Goal: Task Accomplishment & Management: Use online tool/utility

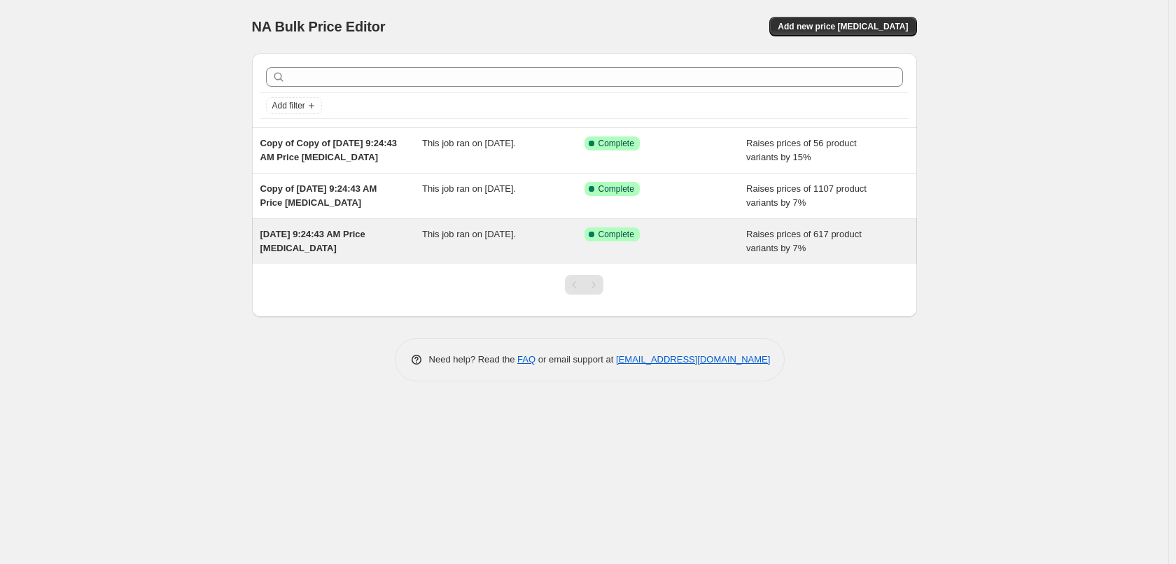
click at [399, 248] on div "[DATE] 9:24:43 AM Price [MEDICAL_DATA]" at bounding box center [341, 241] width 162 height 28
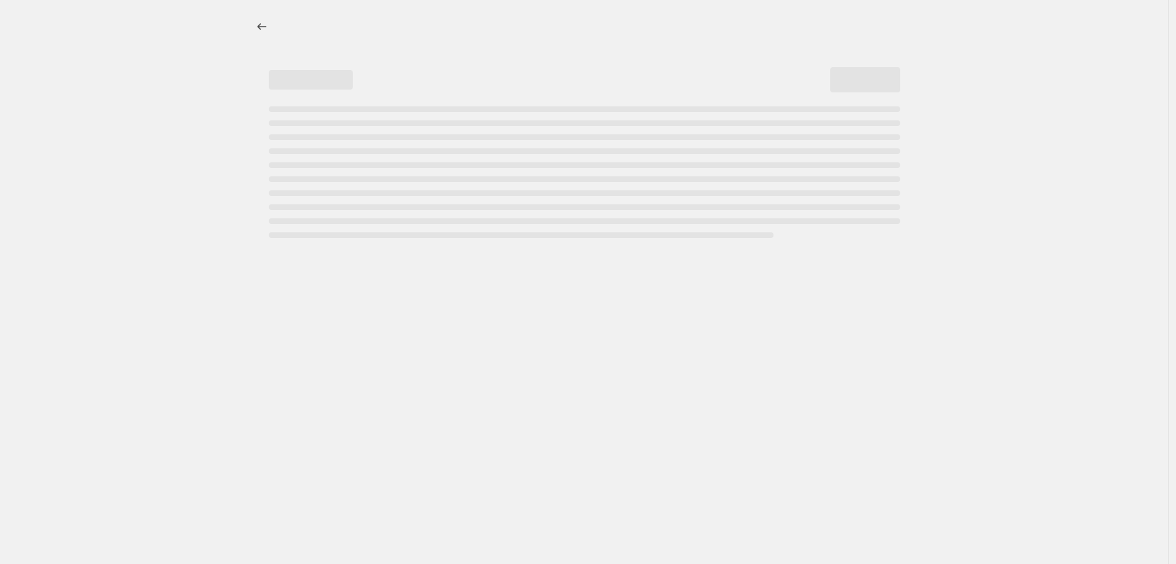
select select "percentage"
select select "collection"
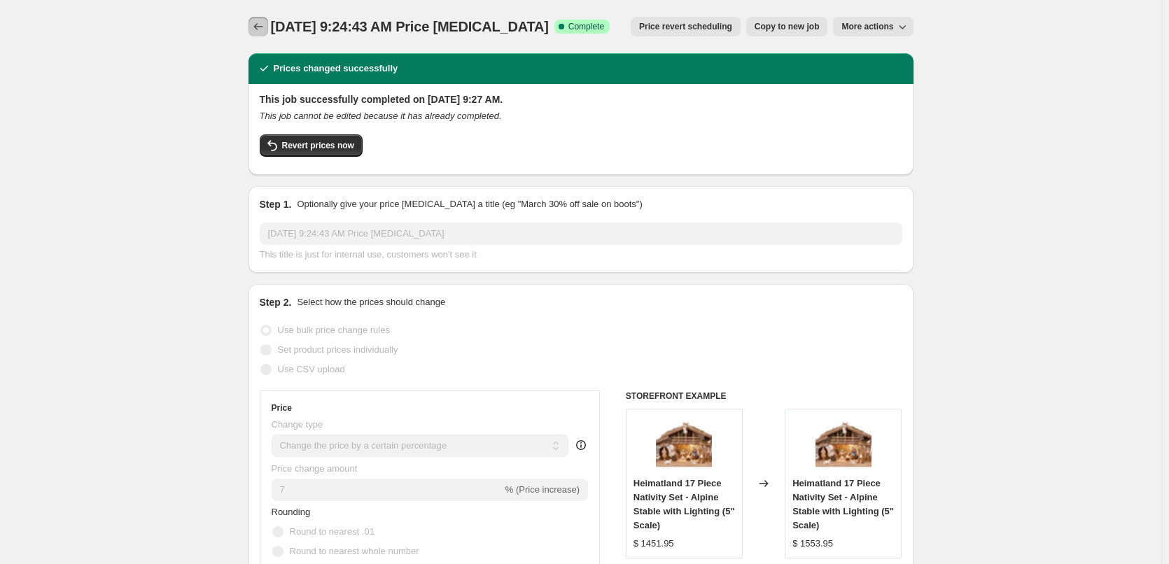
click at [260, 27] on icon "Price change jobs" at bounding box center [258, 27] width 14 height 14
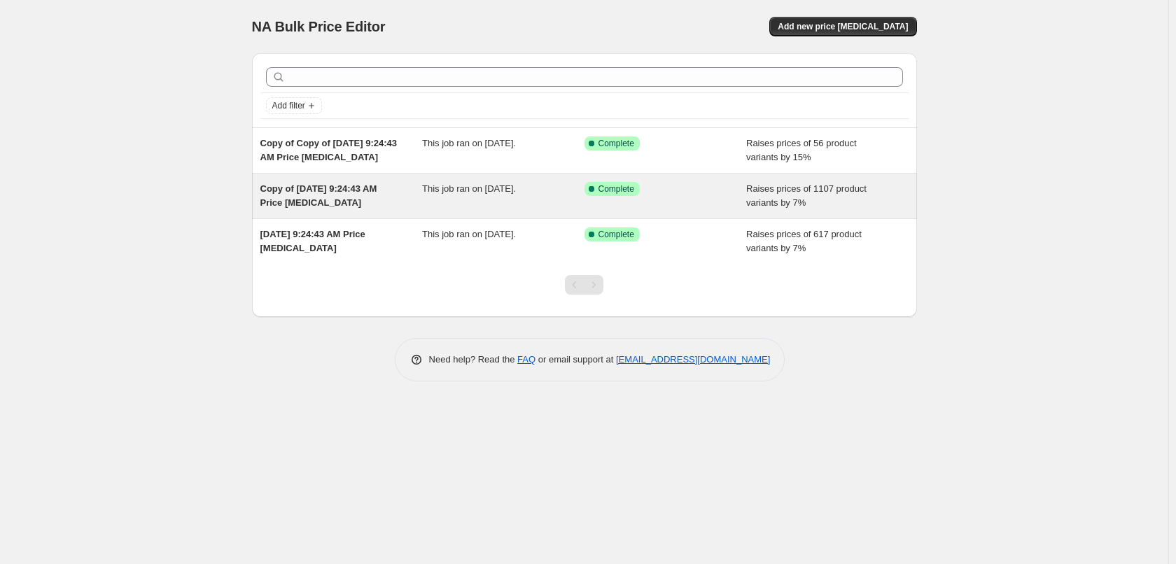
click at [362, 192] on span "Copy of [DATE] 9:24:43 AM Price [MEDICAL_DATA]" at bounding box center [318, 195] width 117 height 24
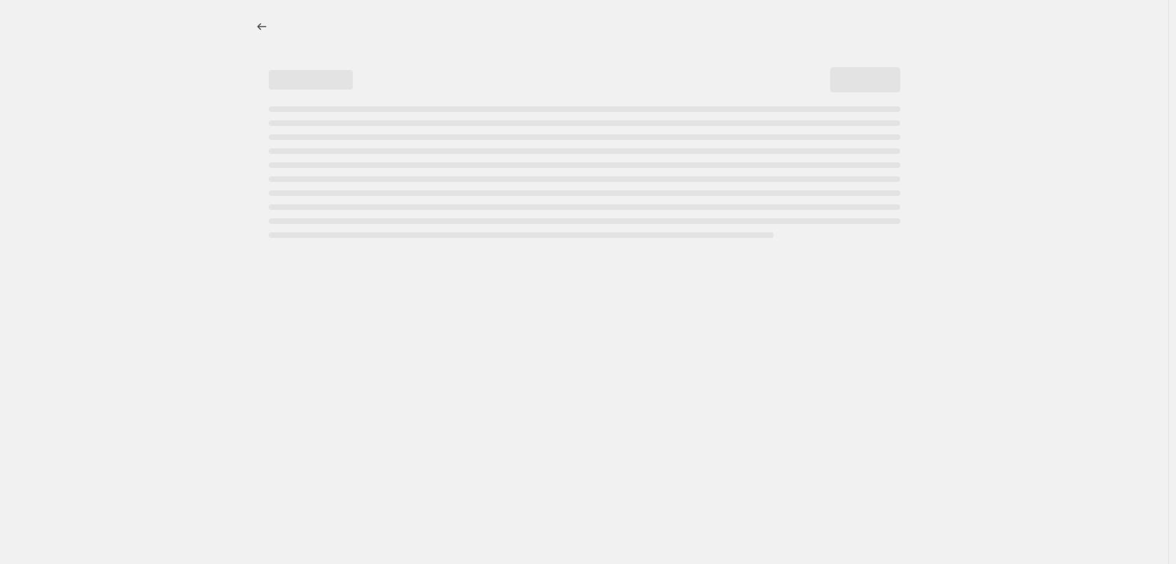
select select "percentage"
select select "collection"
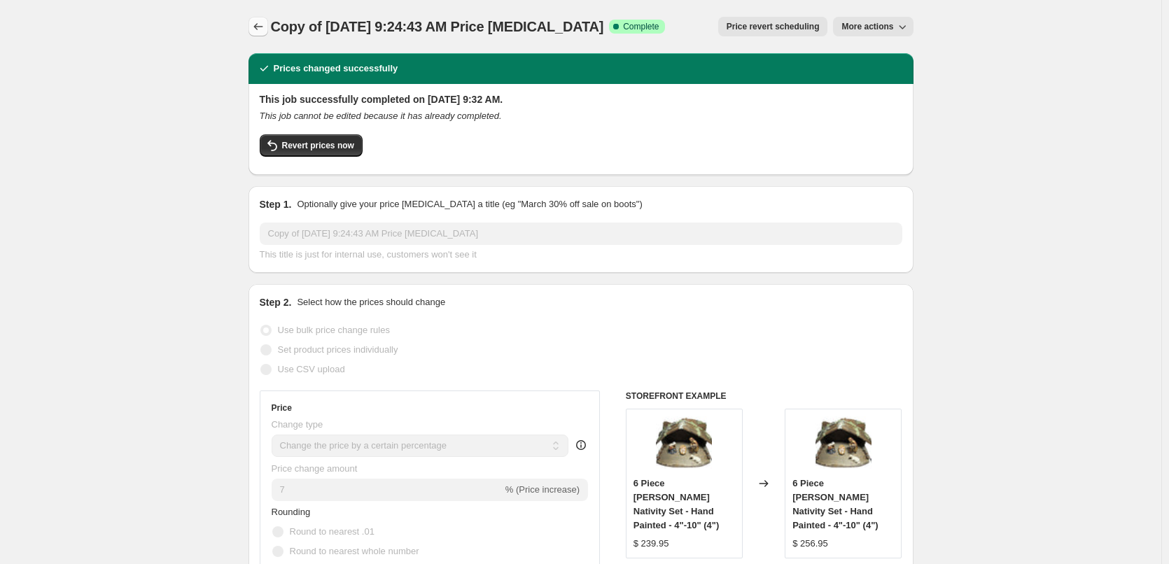
click at [253, 29] on button "Price change jobs" at bounding box center [258, 27] width 20 height 20
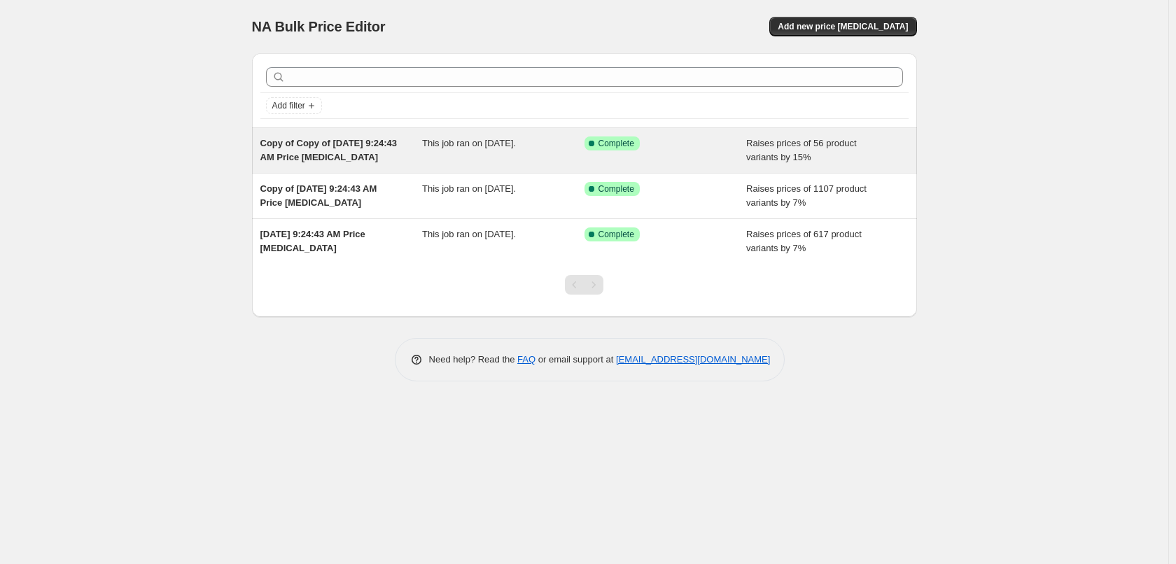
click at [351, 158] on span "Copy of Copy of [DATE] 9:24:43 AM Price [MEDICAL_DATA]" at bounding box center [328, 150] width 137 height 24
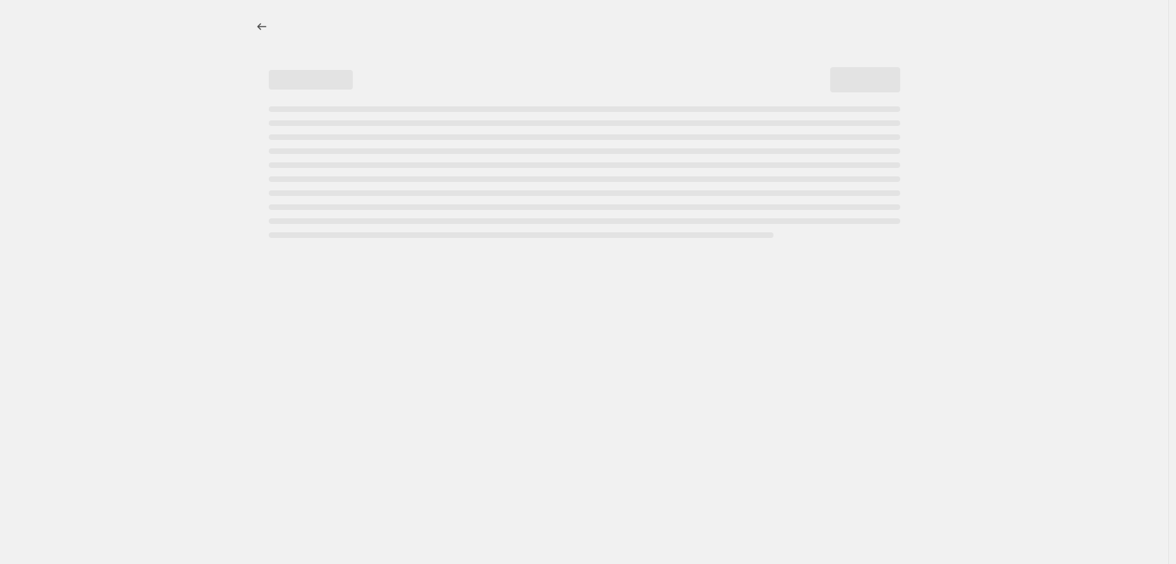
select select "percentage"
select select "collection"
select select "title"
select select "contains"
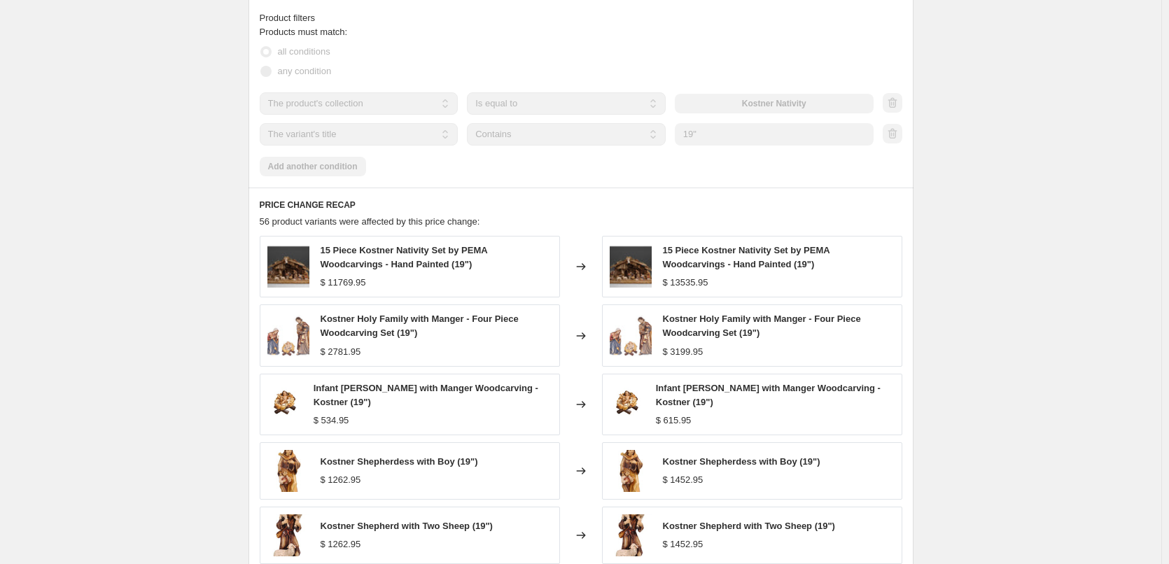
scroll to position [1120, 0]
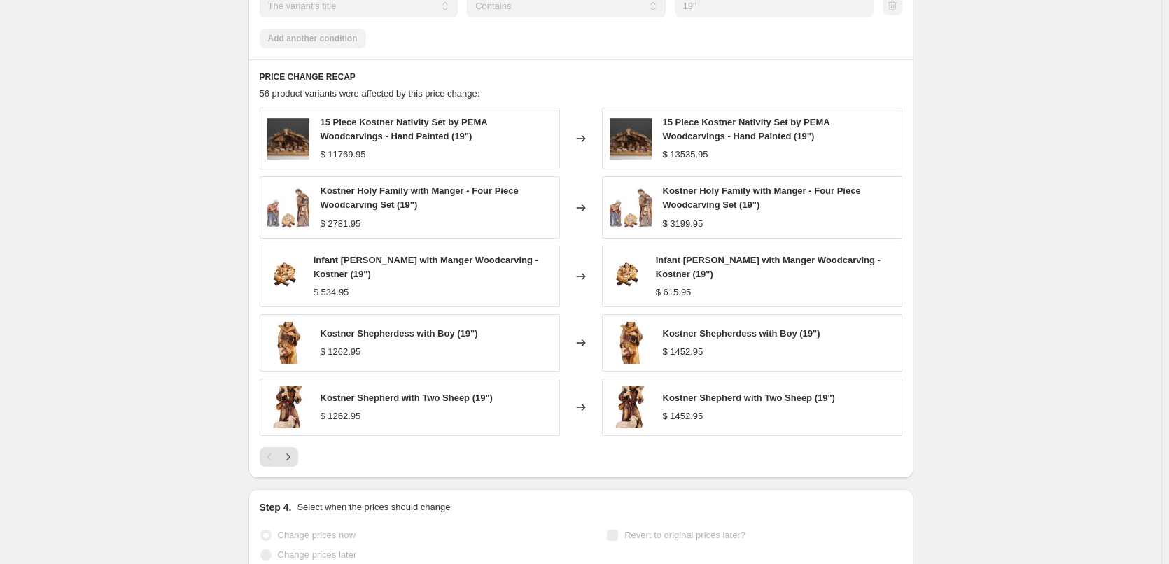
click at [683, 205] on span "Kostner Holy Family with Manger - Four Piece Woodcarving Set (19")" at bounding box center [762, 197] width 198 height 24
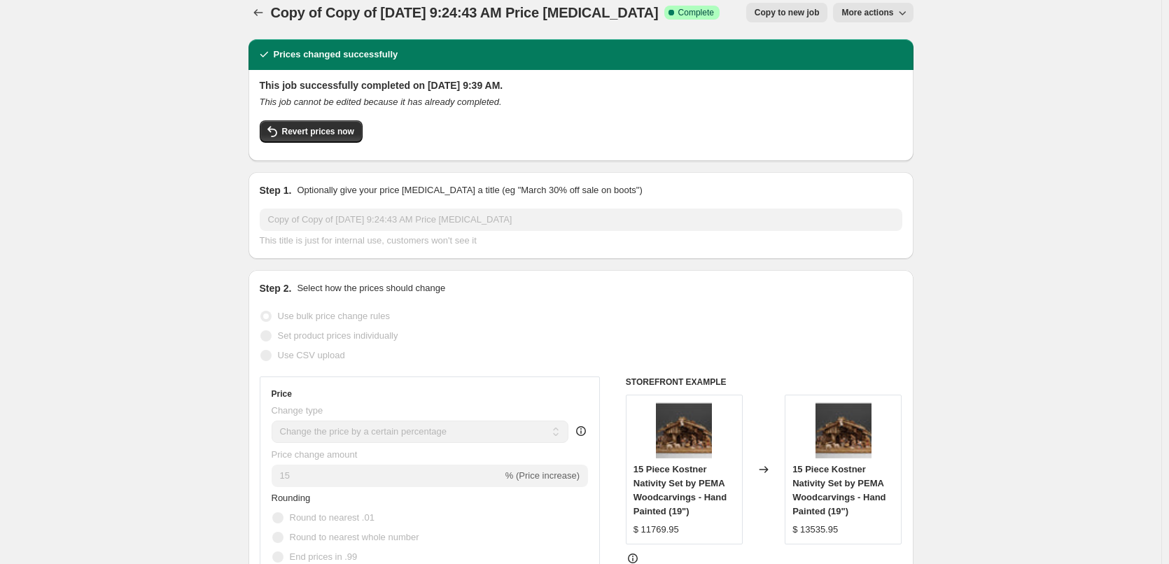
scroll to position [0, 0]
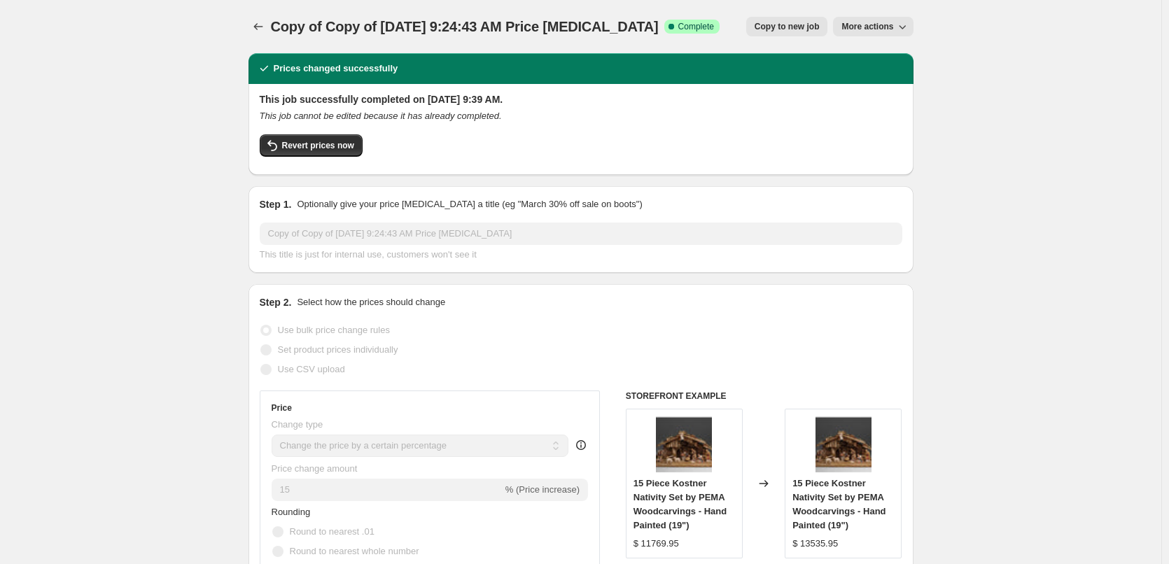
click at [797, 25] on span "Copy to new job" at bounding box center [787, 26] width 65 height 11
select select "percentage"
select select "collection"
select select "title"
select select "contains"
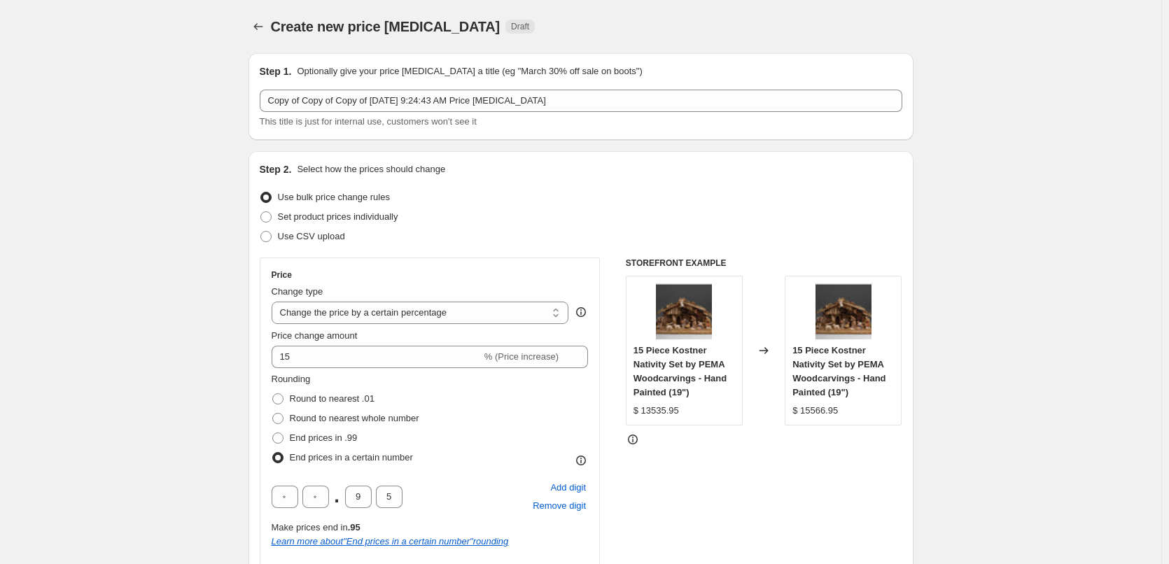
scroll to position [70, 0]
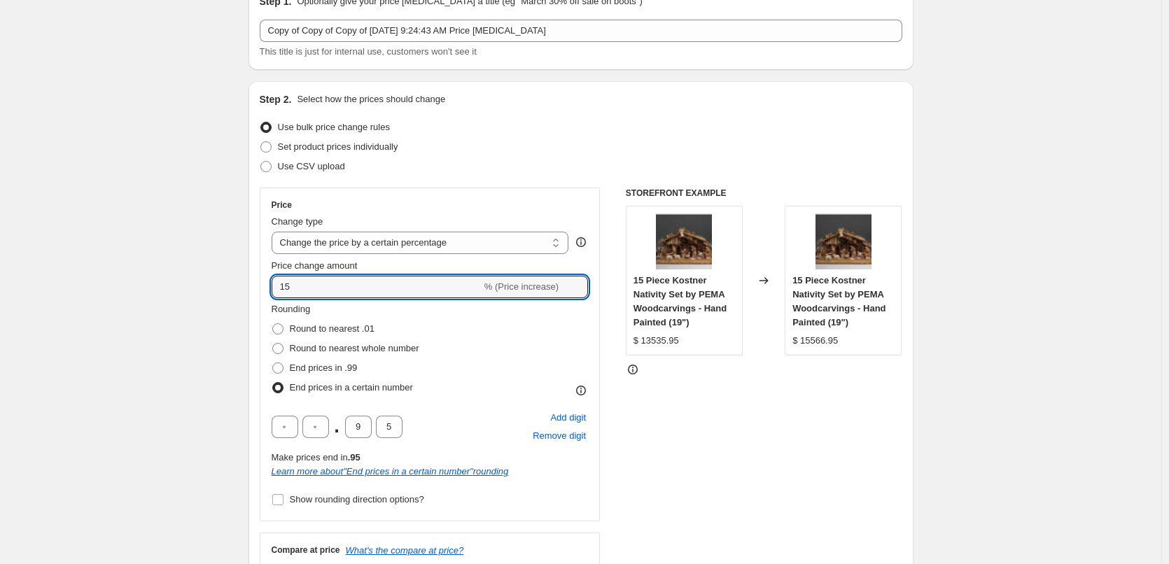
type input "10"
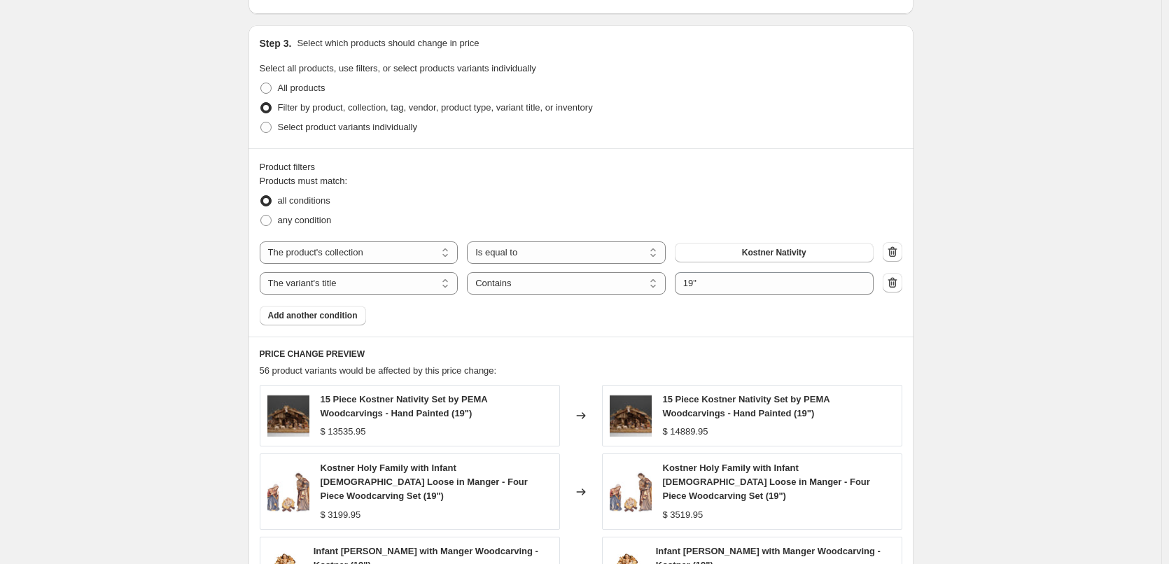
scroll to position [840, 0]
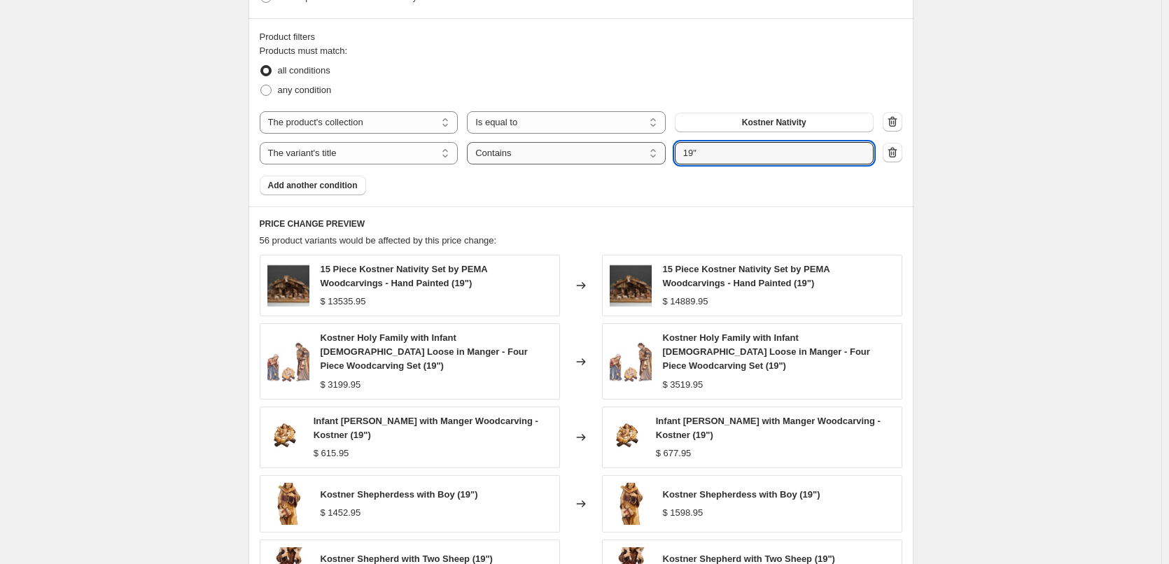
drag, startPoint x: 713, startPoint y: 152, endPoint x: 535, endPoint y: 150, distance: 177.8
click at [535, 150] on div "The product The product's collection The product's tag The product's vendor The…" at bounding box center [567, 153] width 614 height 22
type input "47""
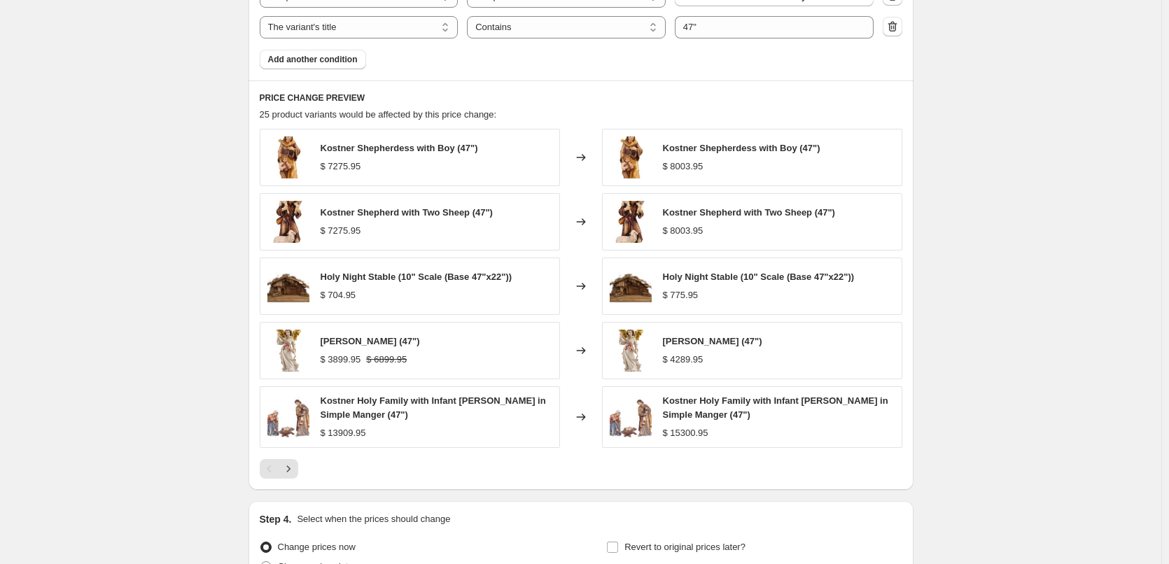
scroll to position [980, 0]
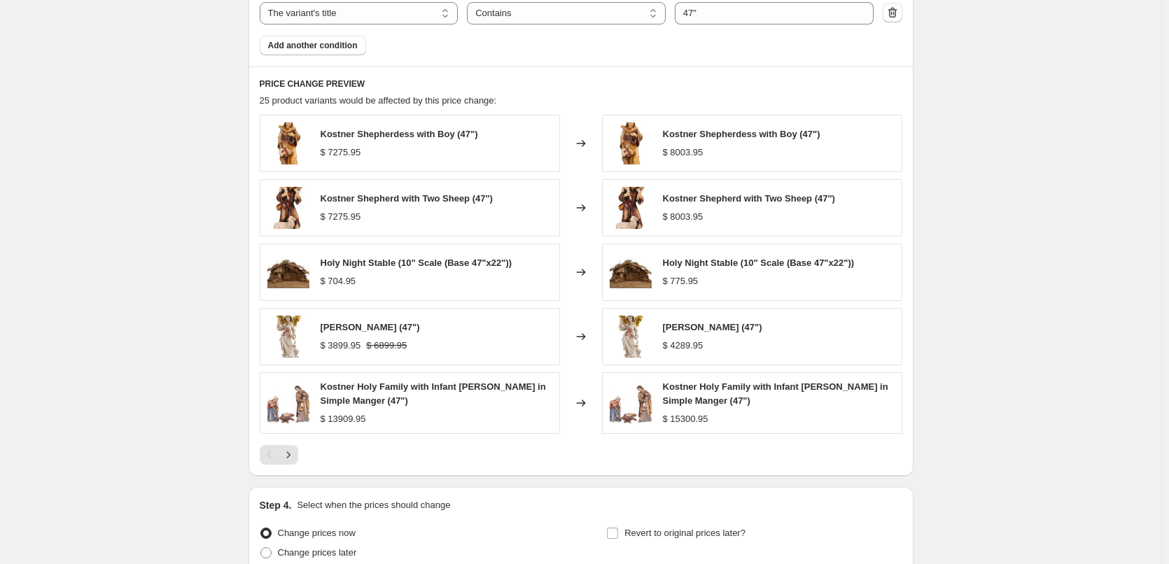
click at [504, 277] on div "$ 704.95" at bounding box center [417, 281] width 192 height 14
click at [303, 43] on span "Add another condition" at bounding box center [313, 45] width 90 height 11
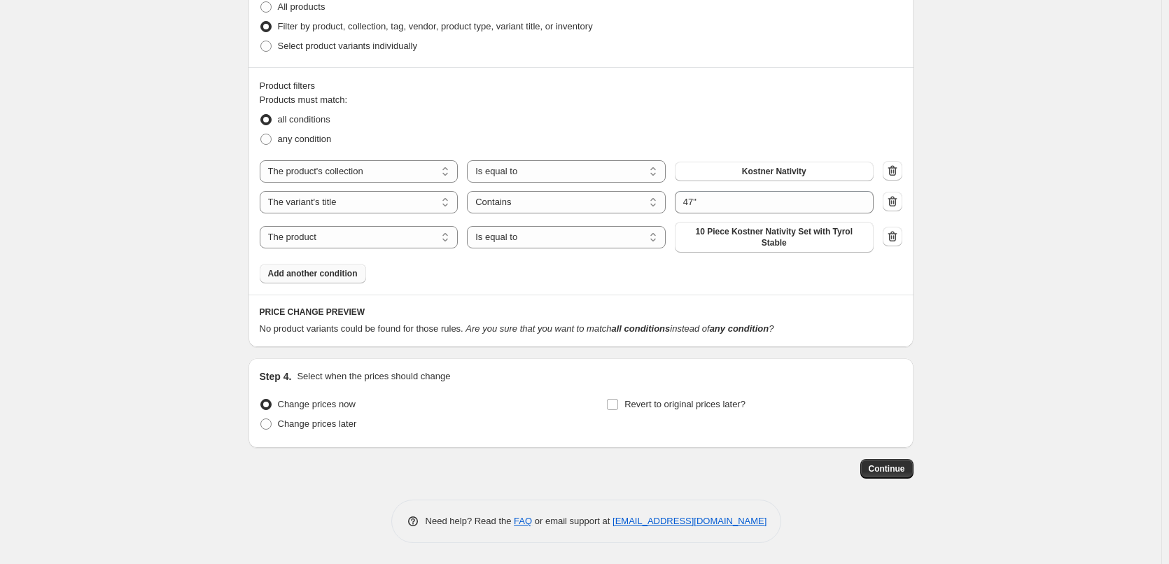
scroll to position [783, 0]
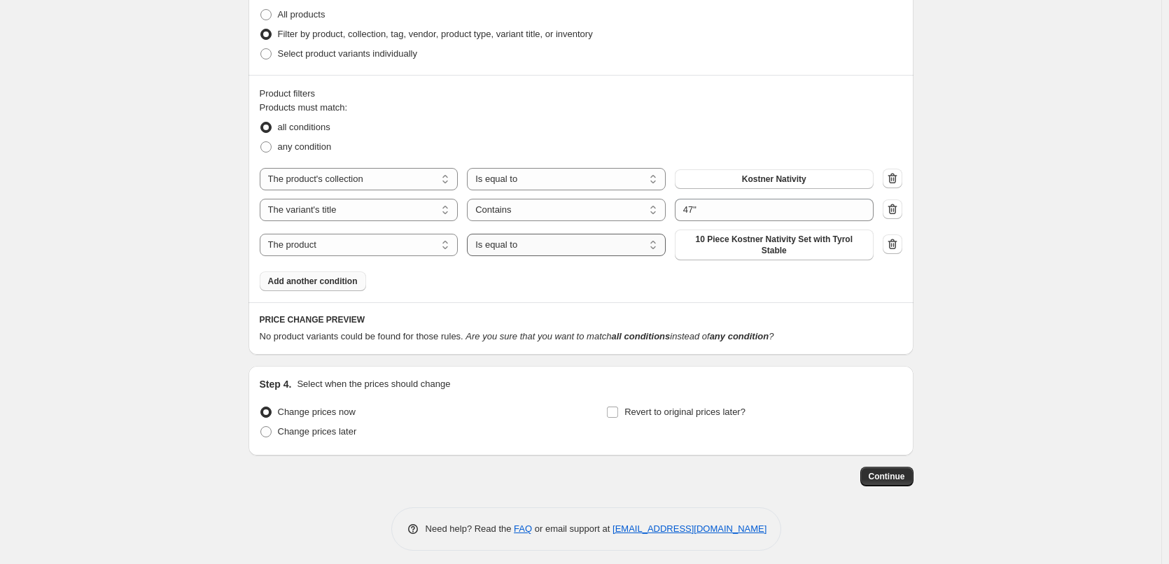
click at [529, 246] on select "Is equal to Is not equal to" at bounding box center [566, 245] width 199 height 22
click at [372, 234] on select "The product The product's collection The product's tag The product's vendor The…" at bounding box center [359, 245] width 199 height 22
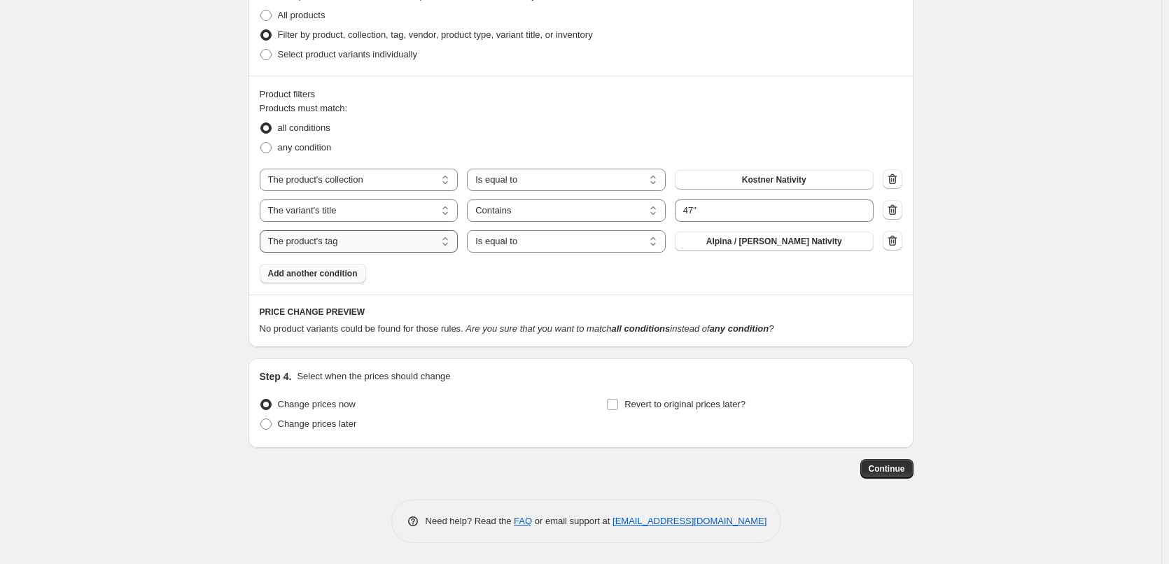
click at [423, 237] on select "The product The product's collection The product's tag The product's vendor The…" at bounding box center [359, 241] width 199 height 22
select select "title"
click at [530, 244] on select "Is equal to Is not equal to Contains" at bounding box center [566, 241] width 199 height 22
select select "not_equal"
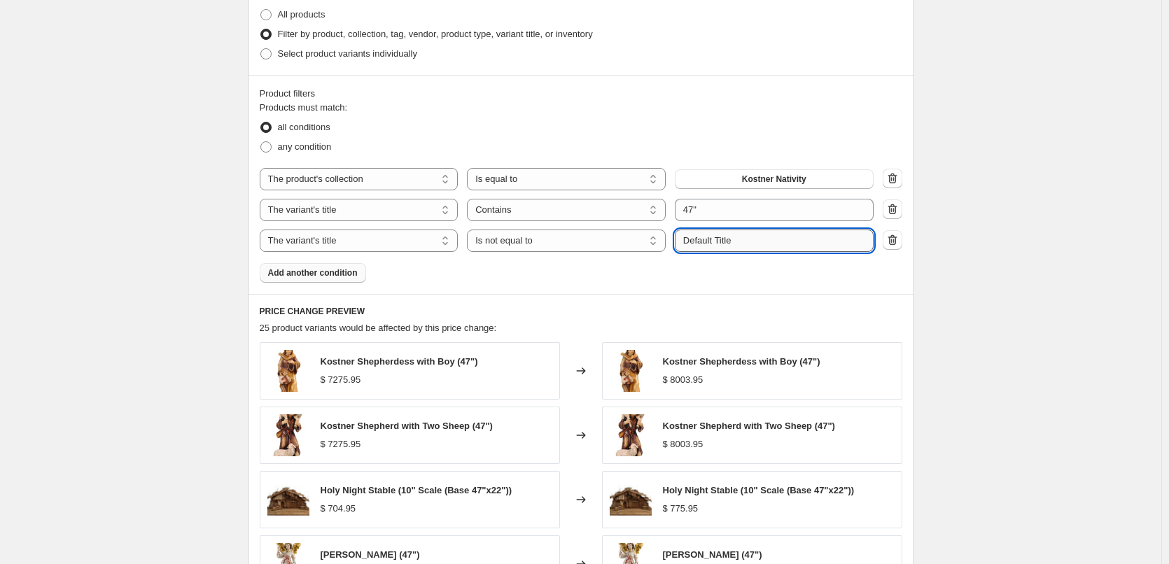
click at [736, 245] on input "Default Title" at bounding box center [774, 241] width 199 height 22
type input "D"
type input "t"
type input "Stable"
click at [870, 283] on div "Products must match: all conditions any condition The product The product's col…" at bounding box center [581, 192] width 643 height 182
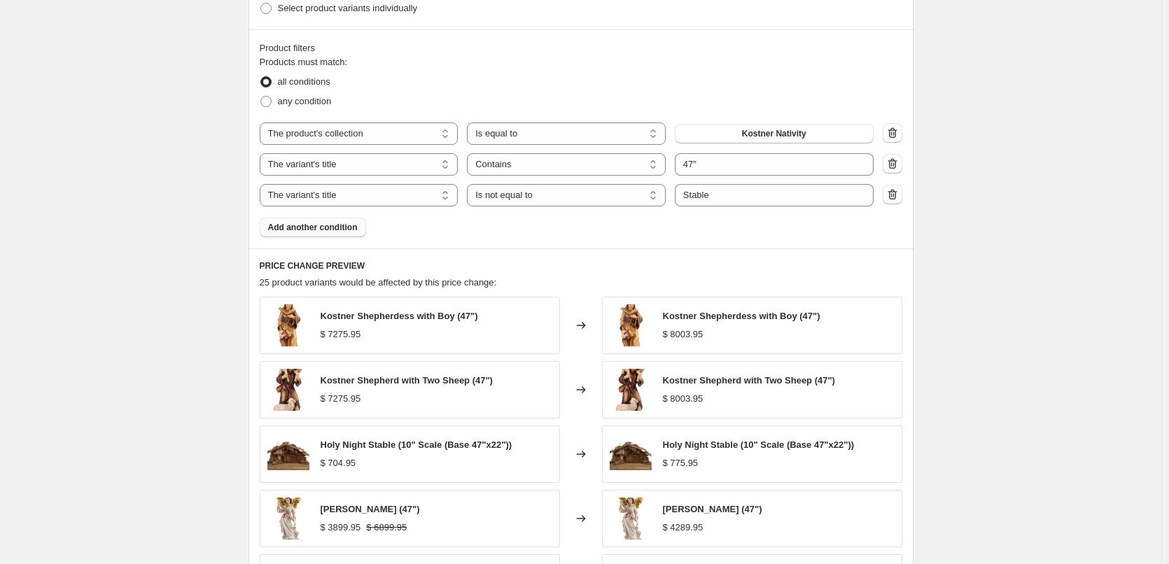
scroll to position [853, 0]
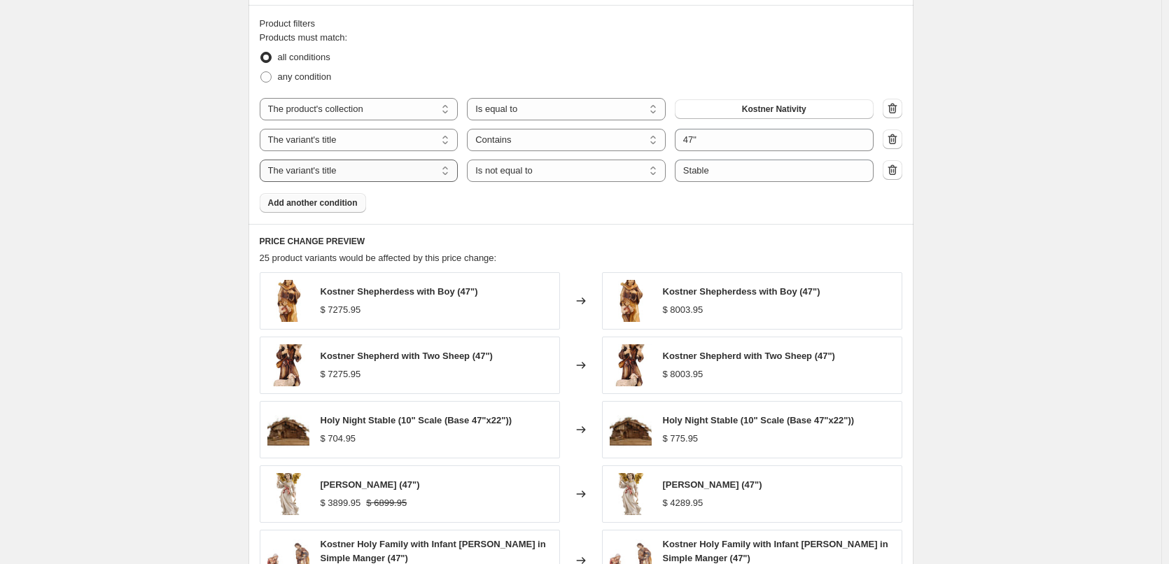
click at [450, 174] on select "The product The product's collection The product's tag The product's vendor The…" at bounding box center [359, 171] width 199 height 22
click at [262, 160] on select "The product The product's collection The product's tag The product's vendor The…" at bounding box center [359, 171] width 199 height 22
click at [574, 206] on div "Products must match: all conditions any condition The product The product's col…" at bounding box center [581, 122] width 643 height 182
click at [619, 192] on div "Products must match: all conditions any condition The product The product's col…" at bounding box center [581, 122] width 643 height 182
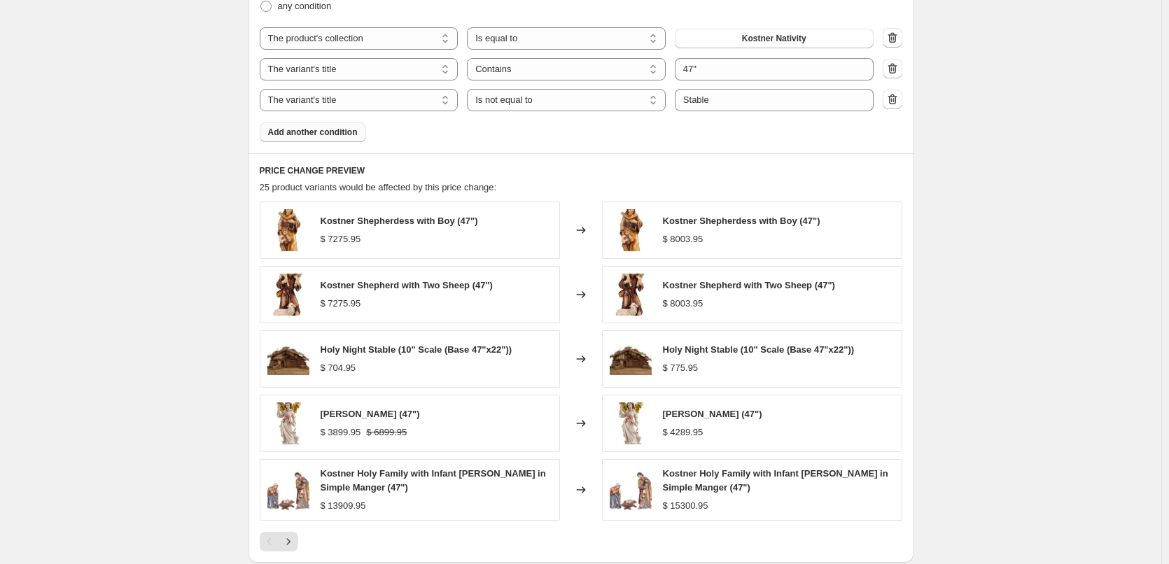
scroll to position [923, 0]
click at [892, 100] on icon "button" at bounding box center [892, 100] width 14 height 14
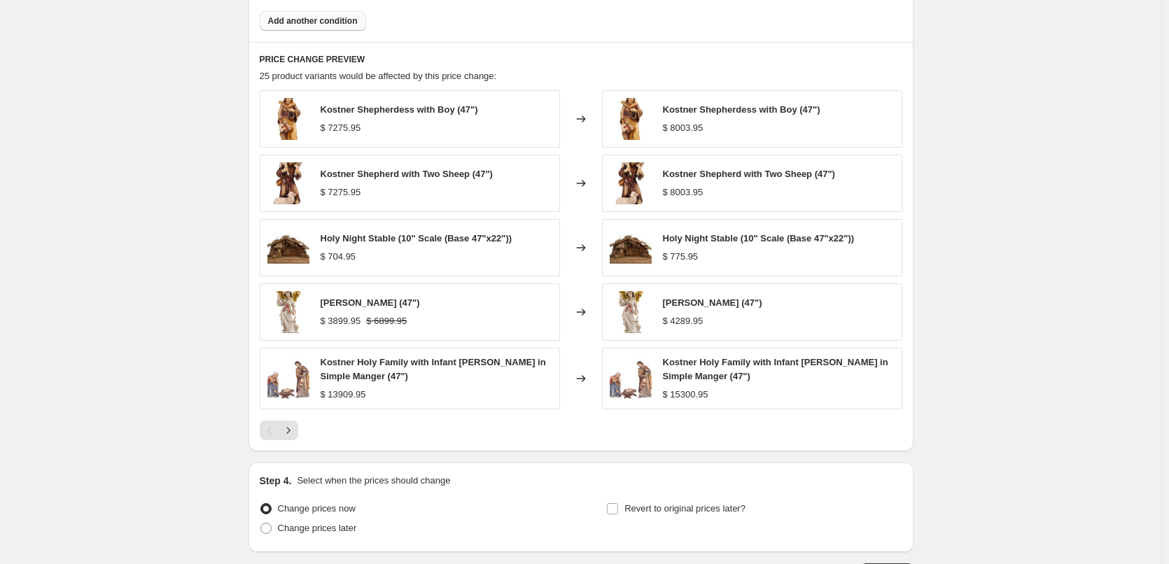
scroll to position [1063, 0]
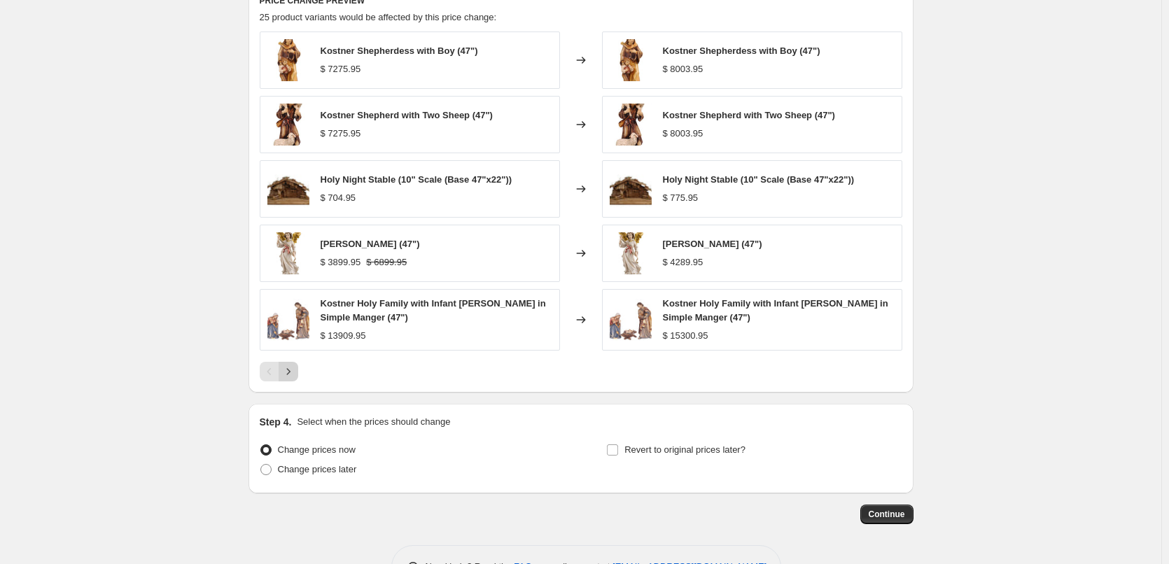
click at [293, 371] on icon "Next" at bounding box center [288, 372] width 14 height 14
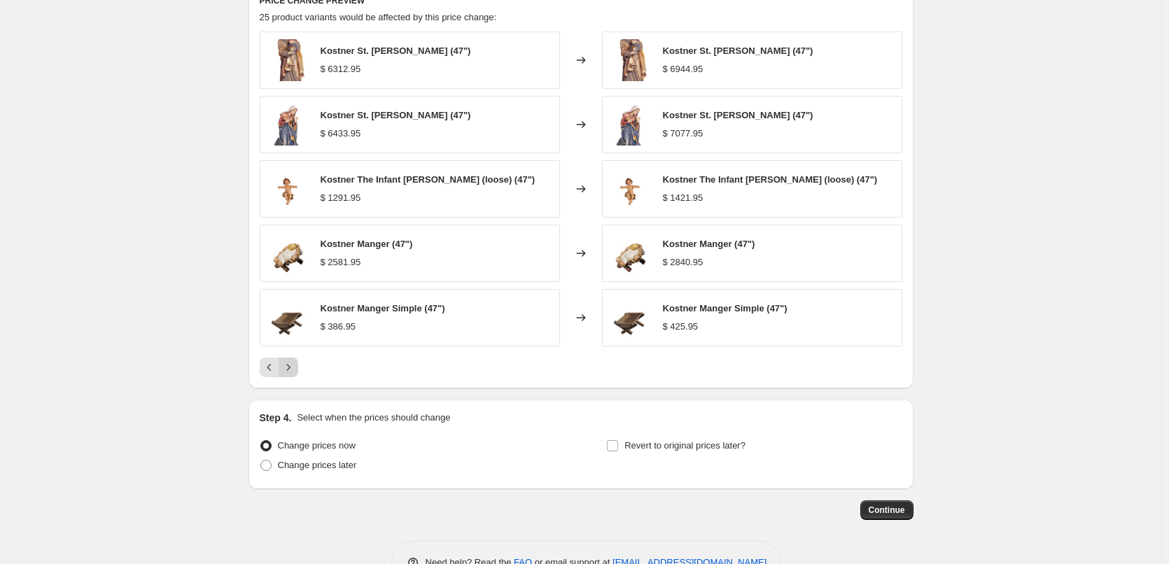
click at [294, 372] on icon "Next" at bounding box center [288, 367] width 14 height 14
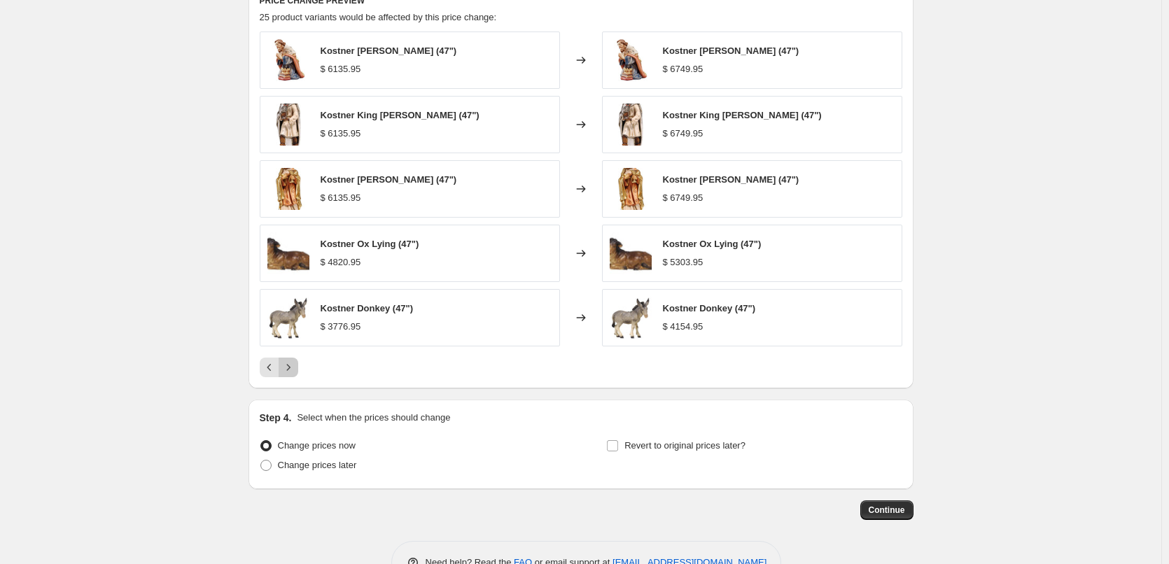
click at [288, 369] on icon "Next" at bounding box center [288, 367] width 14 height 14
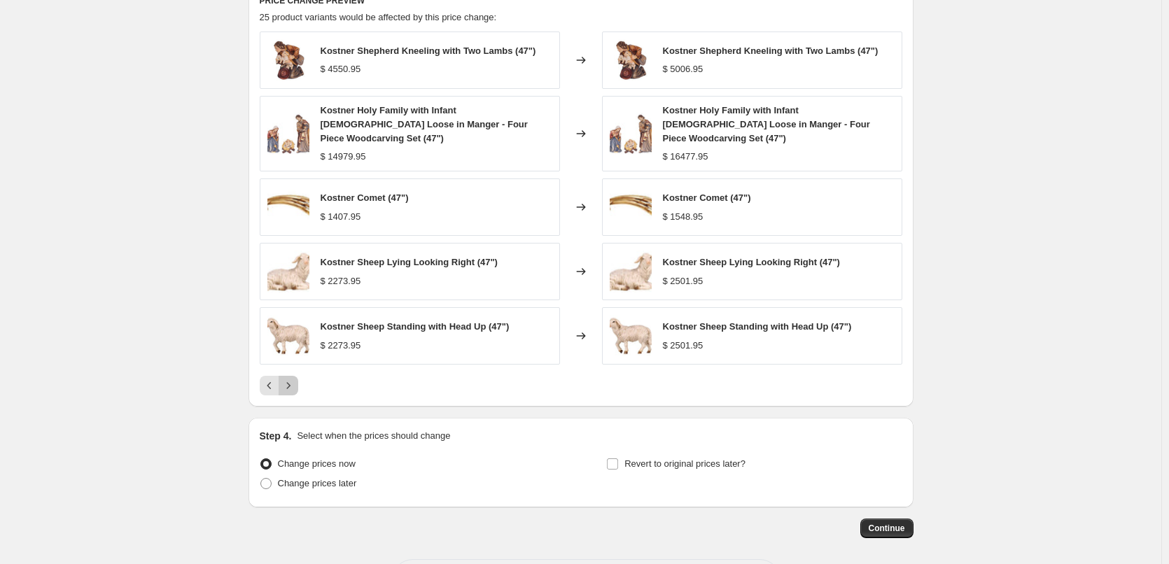
click at [295, 379] on icon "Next" at bounding box center [288, 386] width 14 height 14
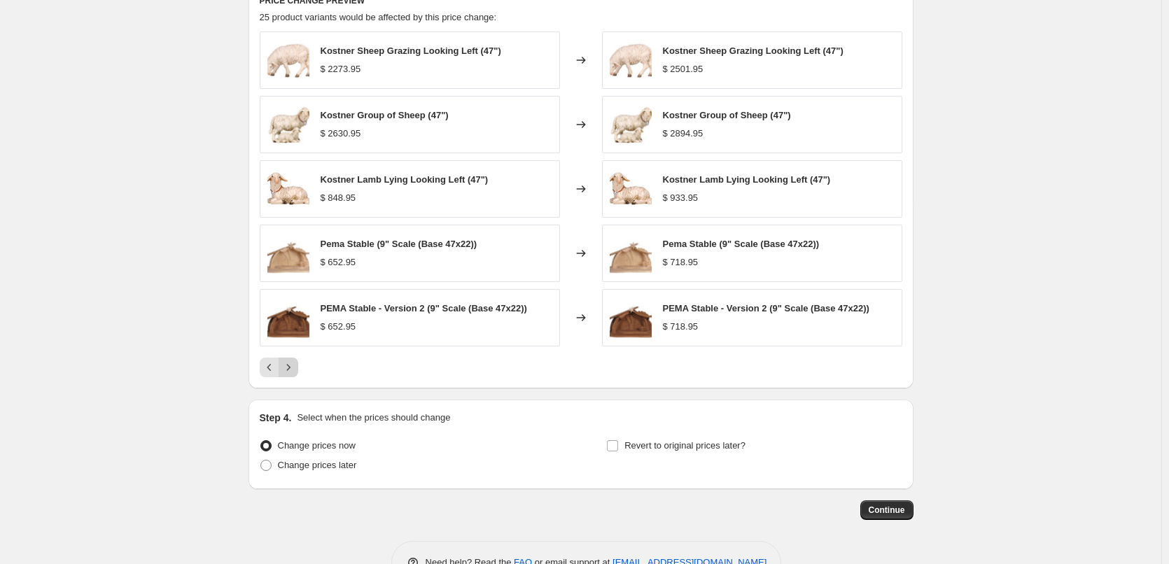
click at [295, 376] on div "Pagination" at bounding box center [289, 368] width 20 height 20
click at [267, 369] on icon "Previous" at bounding box center [269, 367] width 14 height 14
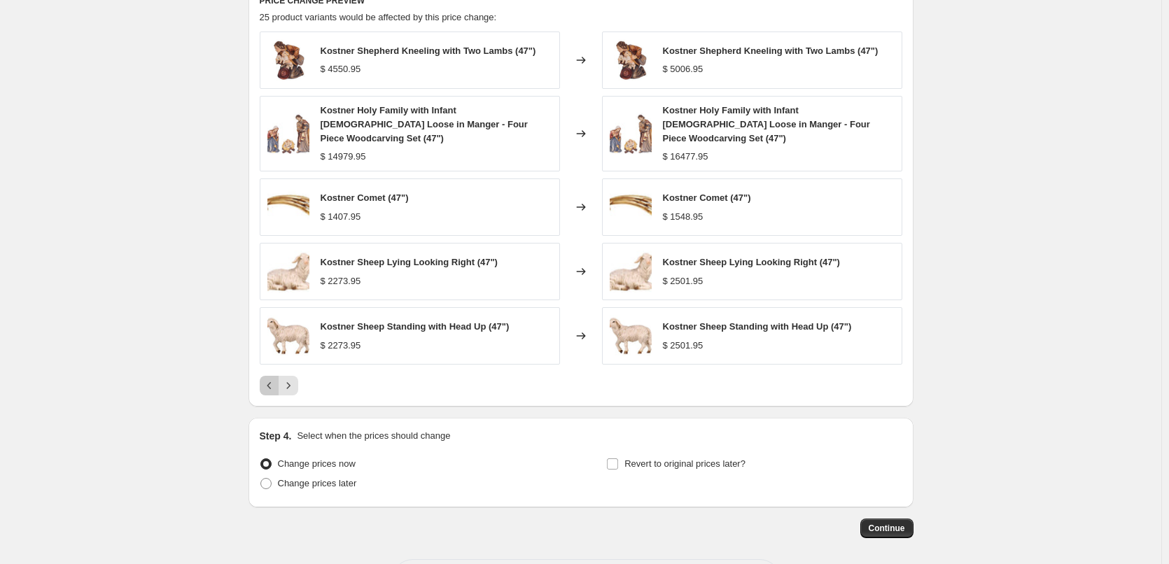
click at [267, 379] on icon "Previous" at bounding box center [269, 386] width 14 height 14
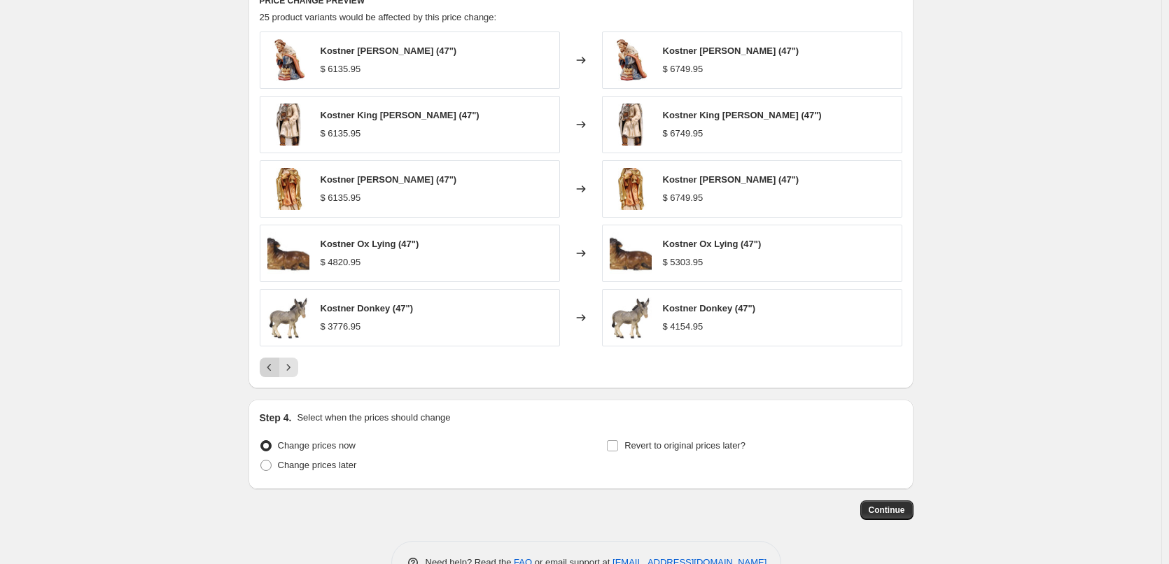
click at [267, 369] on icon "Previous" at bounding box center [269, 367] width 14 height 14
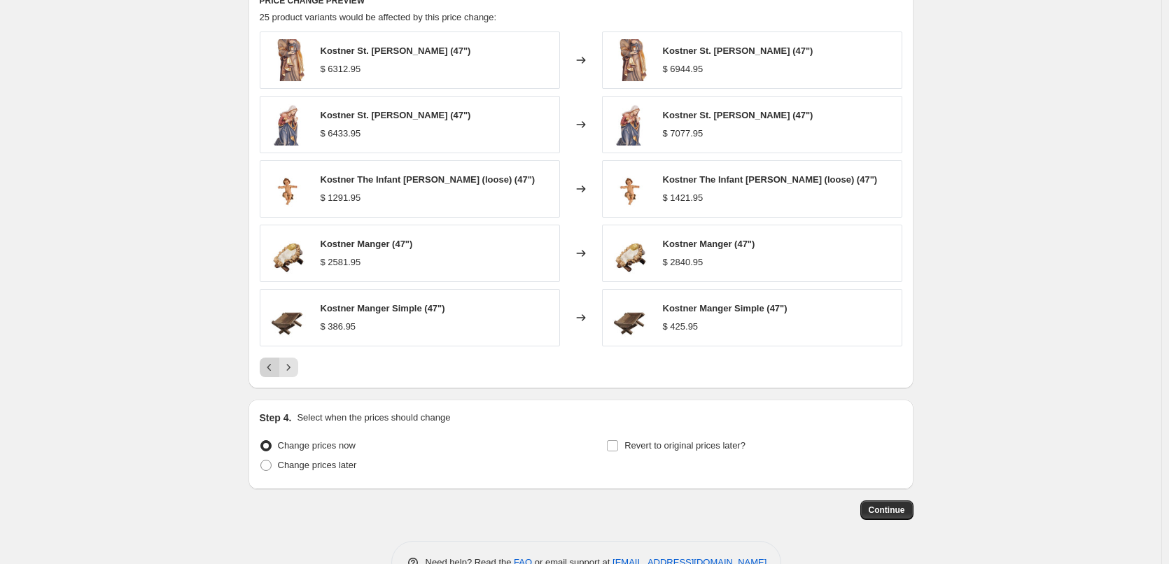
click at [267, 369] on icon "Previous" at bounding box center [269, 367] width 14 height 14
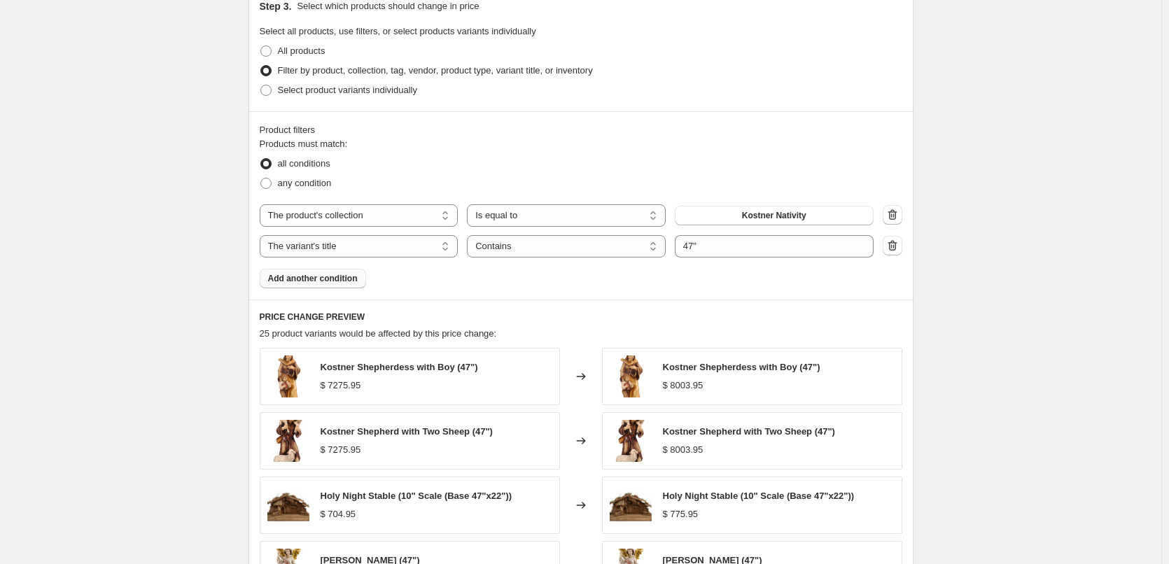
scroll to position [713, 0]
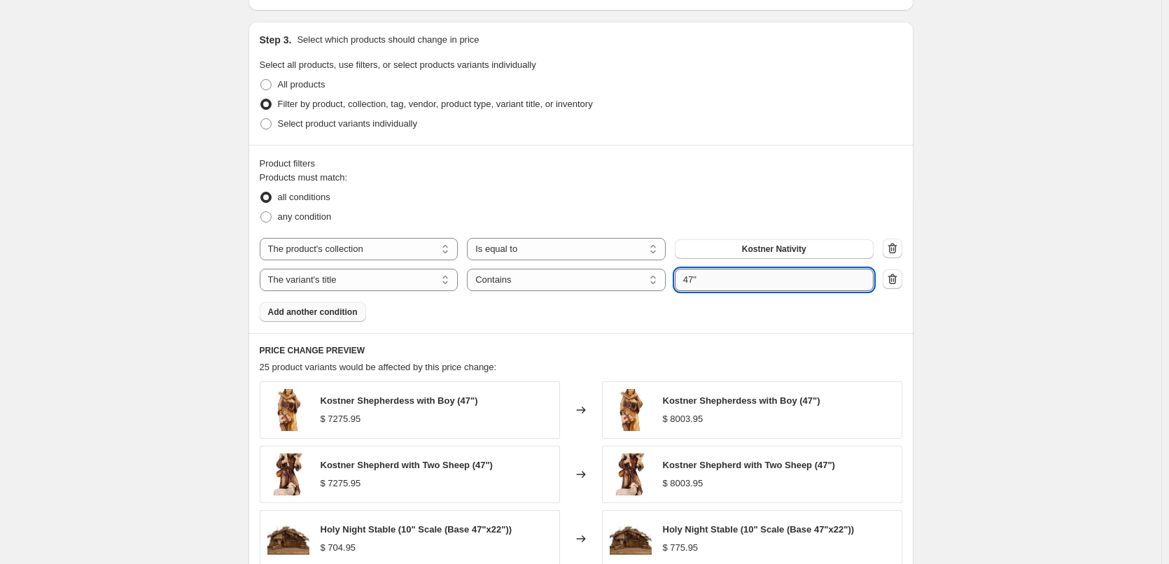
click at [751, 283] on input "47"" at bounding box center [774, 280] width 199 height 22
drag, startPoint x: 735, startPoint y: 279, endPoint x: 568, endPoint y: 265, distance: 167.8
click at [597, 265] on div "The product The product's collection The product's tag The product's vendor The…" at bounding box center [581, 264] width 643 height 53
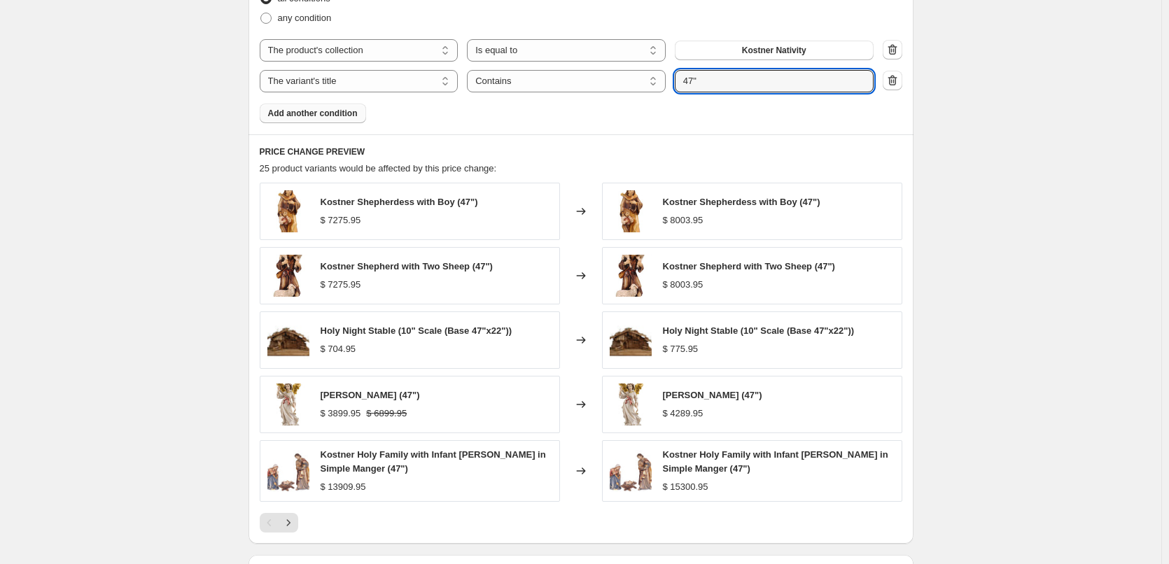
scroll to position [923, 0]
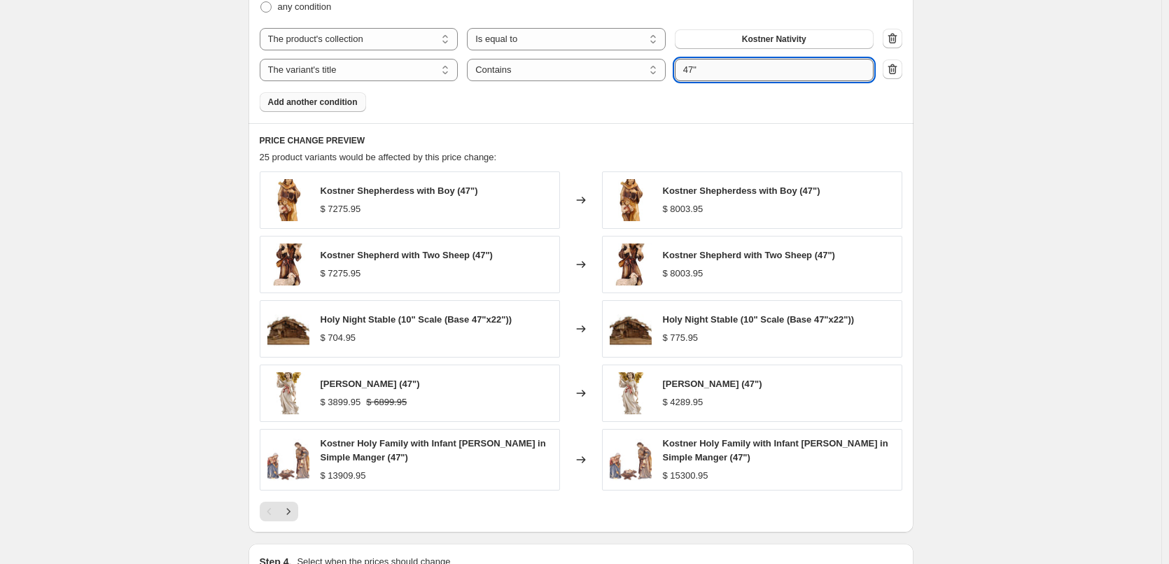
click at [685, 73] on input "47"" at bounding box center [774, 70] width 199 height 22
click at [811, 108] on div "Products must match: all conditions any condition The product The product's col…" at bounding box center [581, 36] width 643 height 151
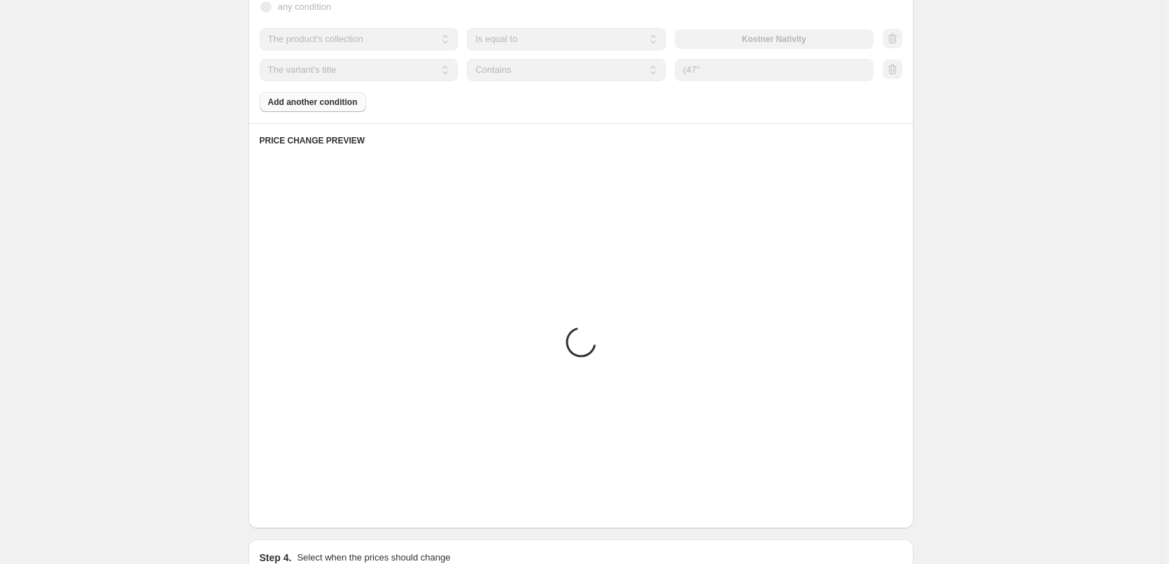
scroll to position [752, 0]
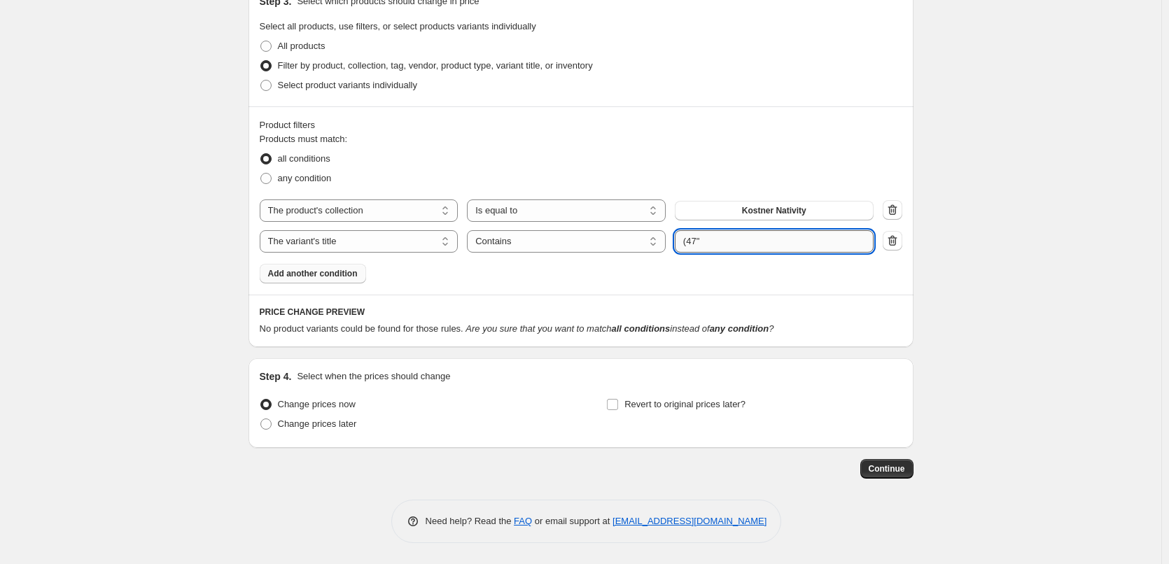
click at [688, 245] on input "(47"" at bounding box center [774, 241] width 199 height 22
type input "47""
click at [778, 281] on div "Products must match: all conditions any condition The product The product's col…" at bounding box center [581, 207] width 643 height 151
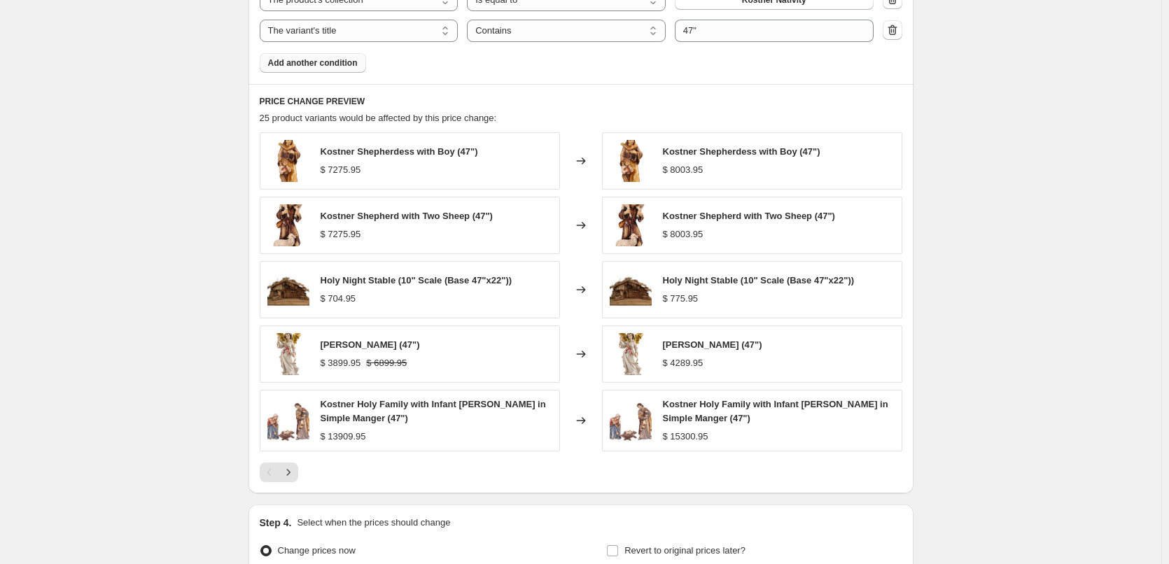
scroll to position [1102, 0]
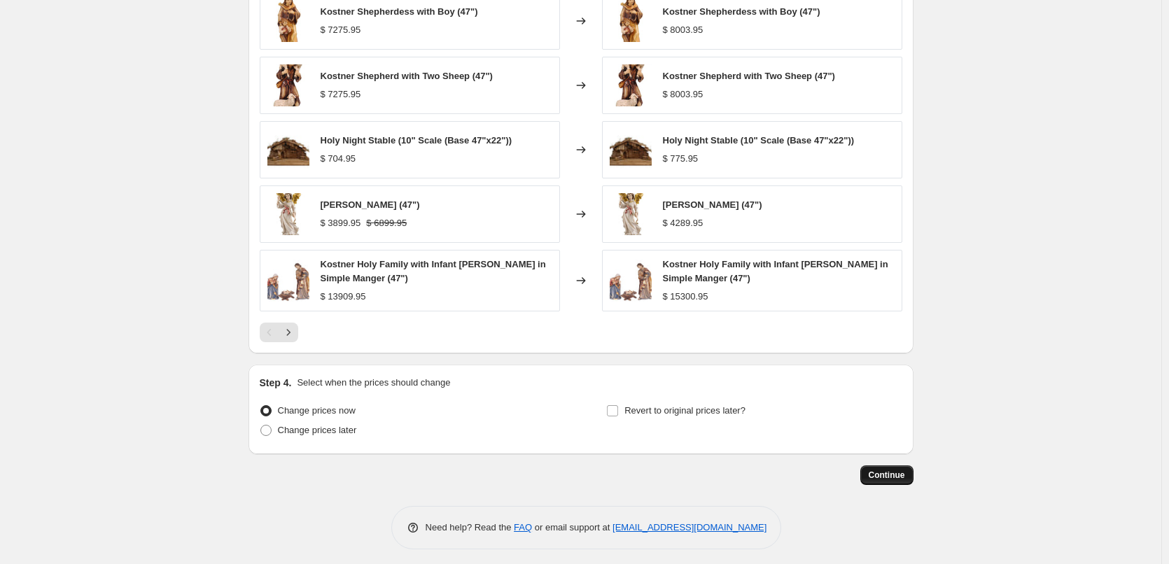
click at [869, 480] on button "Continue" at bounding box center [886, 475] width 53 height 20
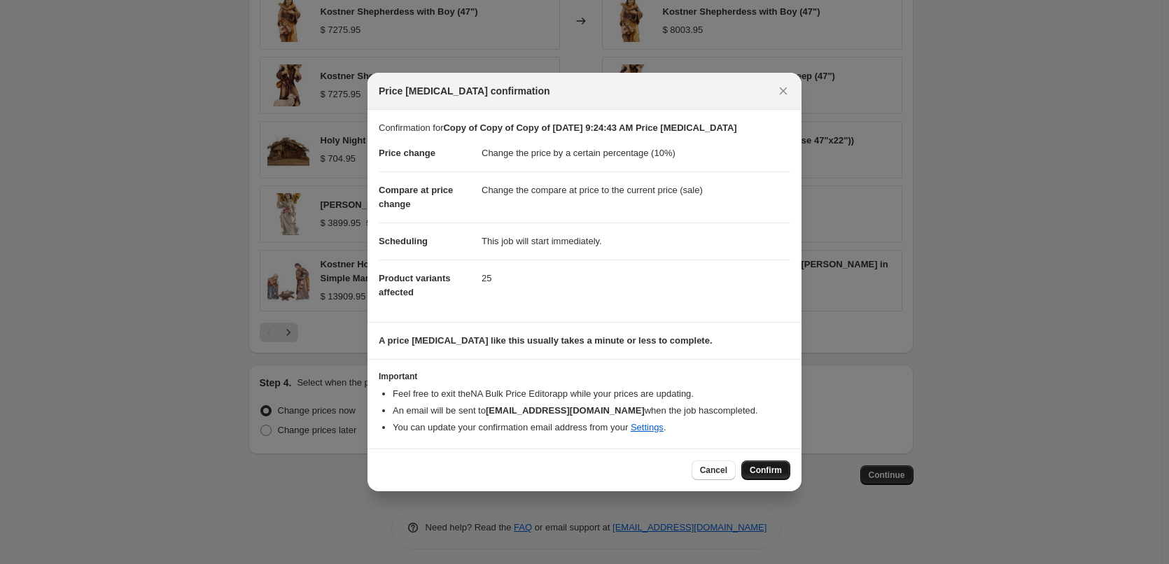
click at [764, 472] on span "Confirm" at bounding box center [766, 470] width 32 height 11
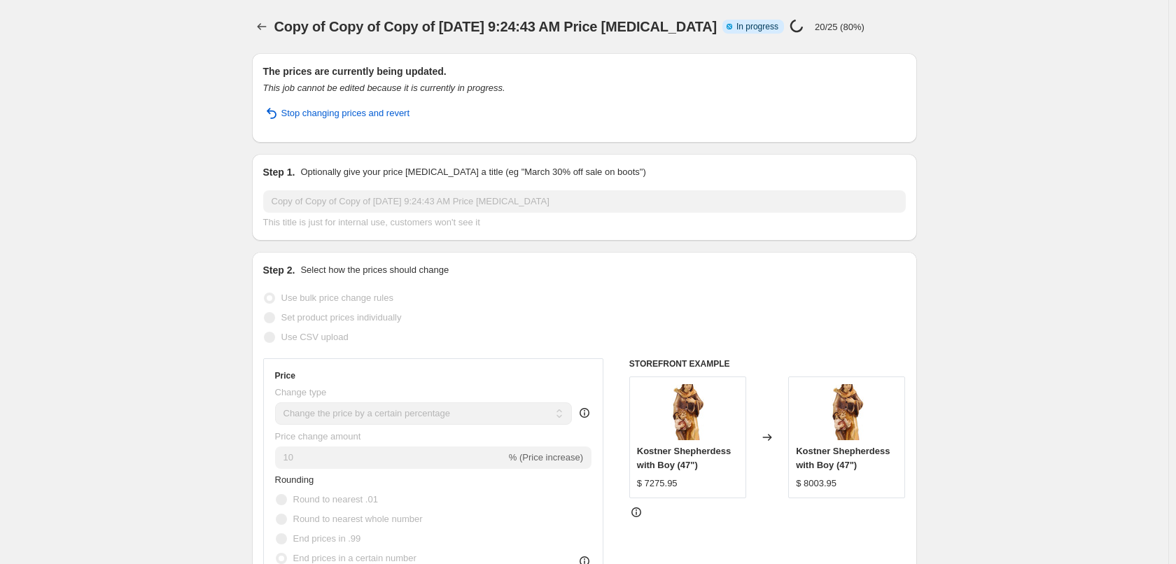
select select "percentage"
select select "collection"
select select "title"
select select "contains"
